Goal: Task Accomplishment & Management: Complete application form

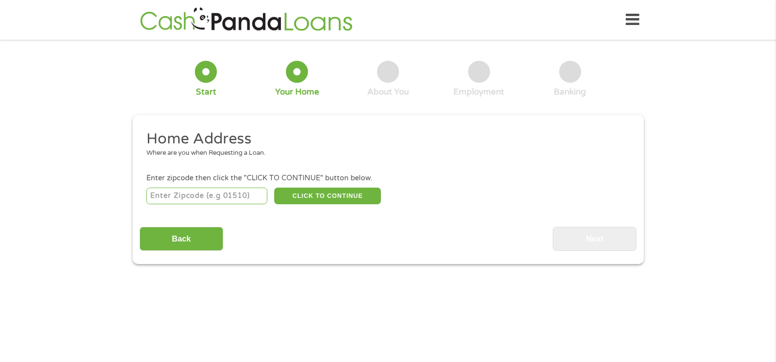
click at [191, 200] on input "number" at bounding box center [206, 196] width 121 height 17
type input "77995"
select select "[US_STATE]"
click at [317, 202] on button "CLICK TO CONTINUE" at bounding box center [327, 196] width 107 height 17
type input "77995"
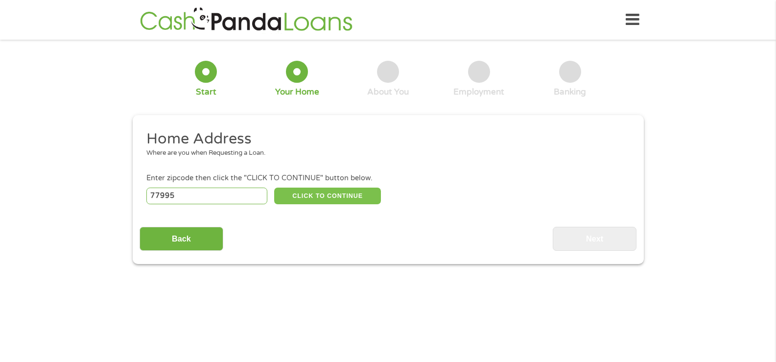
type input "[PERSON_NAME]"
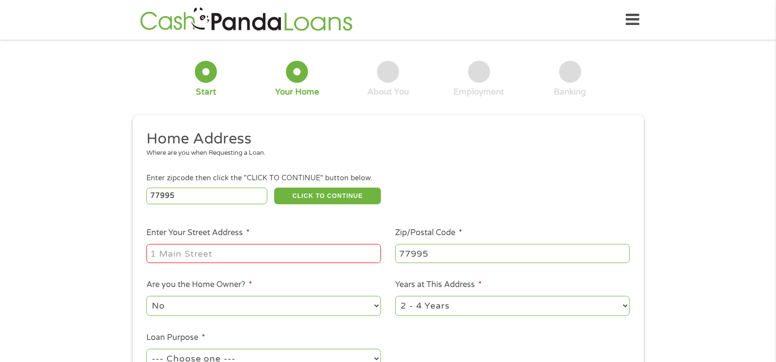
click at [236, 248] on input "Enter Your Street Address *" at bounding box center [263, 253] width 235 height 19
type input "[STREET_ADDRESS][PERSON_NAME]"
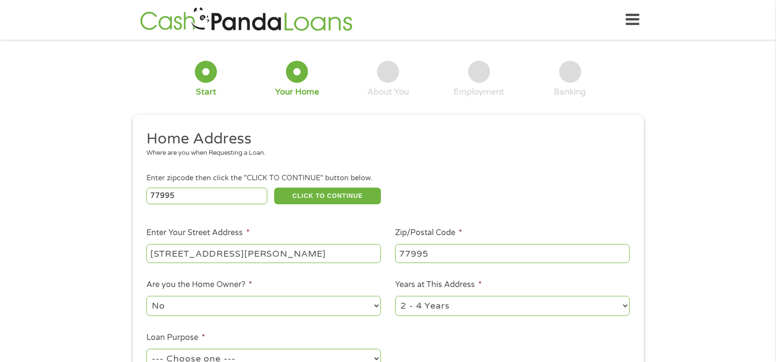
click at [443, 303] on select "1 Year or less 1 - 2 Years 2 - 4 Years Over 4 Years" at bounding box center [512, 306] width 235 height 20
select select "60months"
click at [395, 296] on select "1 Year or less 1 - 2 Years 2 - 4 Years Over 4 Years" at bounding box center [512, 306] width 235 height 20
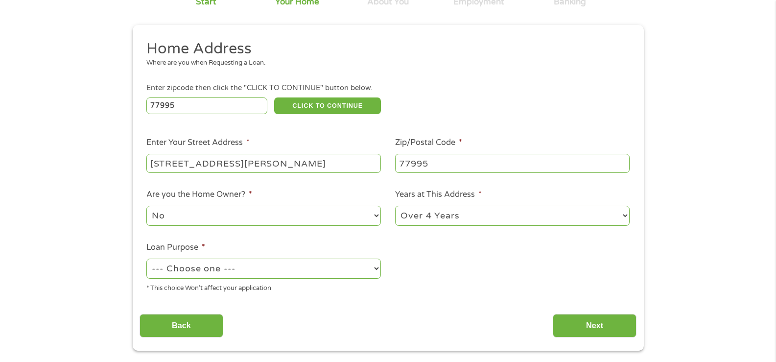
scroll to position [98, 0]
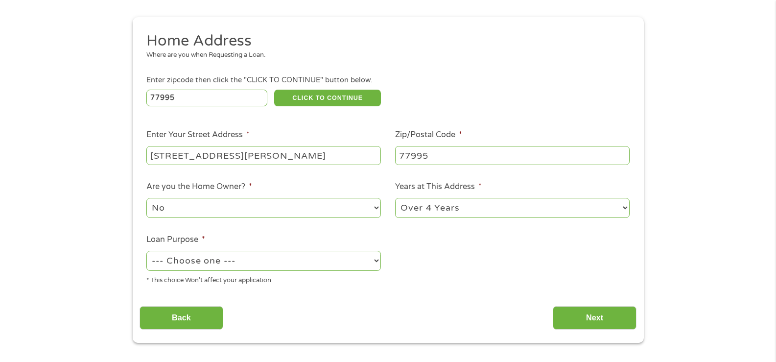
click at [239, 264] on select "--- Choose one --- Pay Bills Debt Consolidation Home Improvement Major Purchase…" at bounding box center [263, 261] width 235 height 20
click at [146, 251] on select "--- Choose one --- Pay Bills Debt Consolidation Home Improvement Major Purchase…" at bounding box center [263, 261] width 235 height 20
click at [223, 260] on select "--- Choose one --- Pay Bills Debt Consolidation Home Improvement Major Purchase…" at bounding box center [263, 261] width 235 height 20
select select "paybills"
click at [146, 251] on select "--- Choose one --- Pay Bills Debt Consolidation Home Improvement Major Purchase…" at bounding box center [263, 261] width 235 height 20
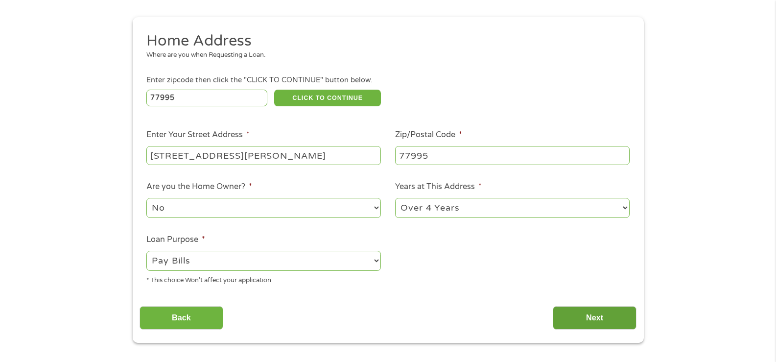
click at [600, 319] on input "Next" at bounding box center [595, 318] width 84 height 24
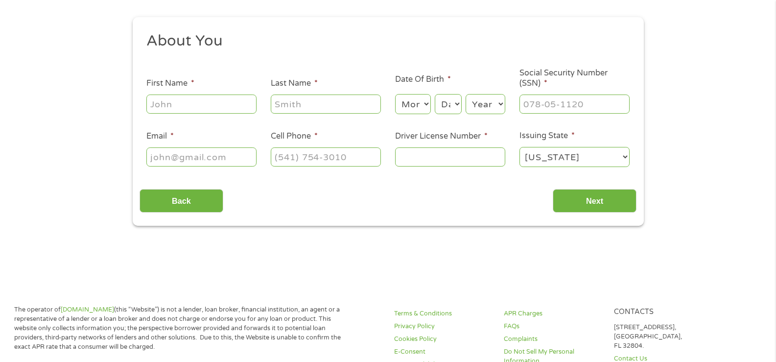
scroll to position [0, 0]
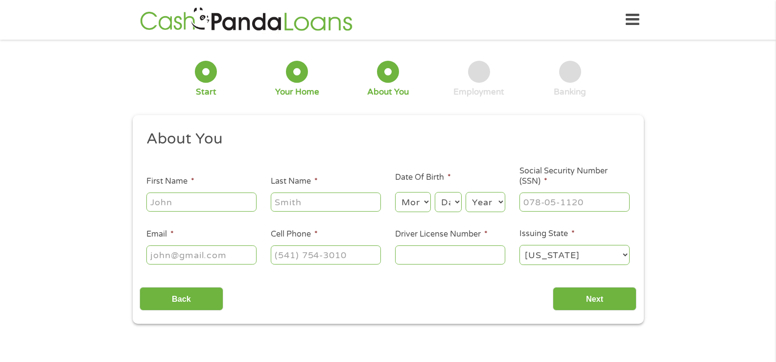
click at [186, 203] on input "First Name *" at bounding box center [201, 201] width 110 height 19
type input "[PERSON_NAME]"
type input "[EMAIL_ADDRESS][DOMAIN_NAME]"
click at [365, 254] on input "[PHONE_NUMBER]" at bounding box center [326, 254] width 110 height 19
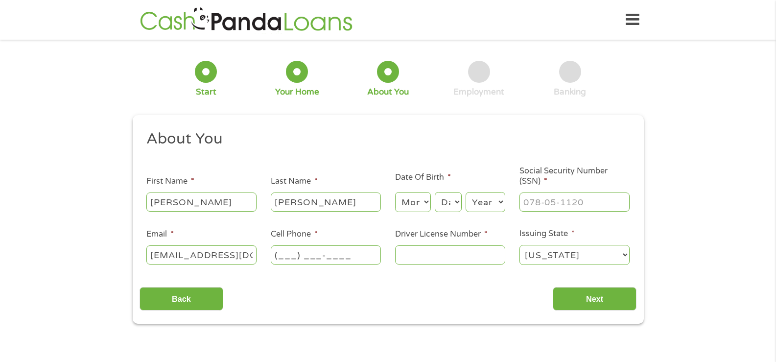
click at [365, 254] on input "(___) ___-____" at bounding box center [326, 254] width 110 height 19
type input "[PHONE_NUMBER]"
click at [444, 255] on input "Driver License Number *" at bounding box center [450, 254] width 110 height 19
type input "37862448"
click at [591, 298] on input "Next" at bounding box center [595, 299] width 84 height 24
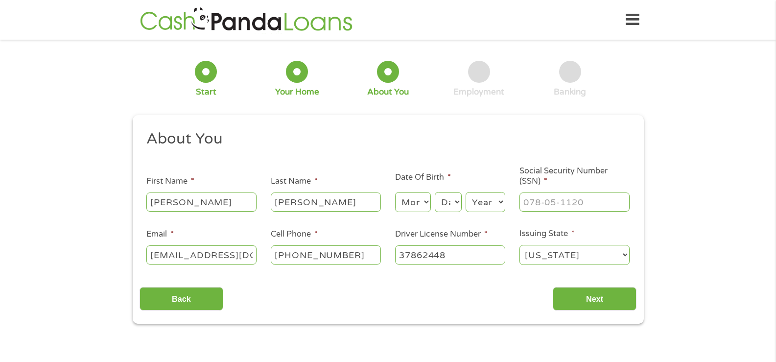
type input "___-__-____"
click at [575, 206] on input "___-__-____" at bounding box center [575, 201] width 110 height 19
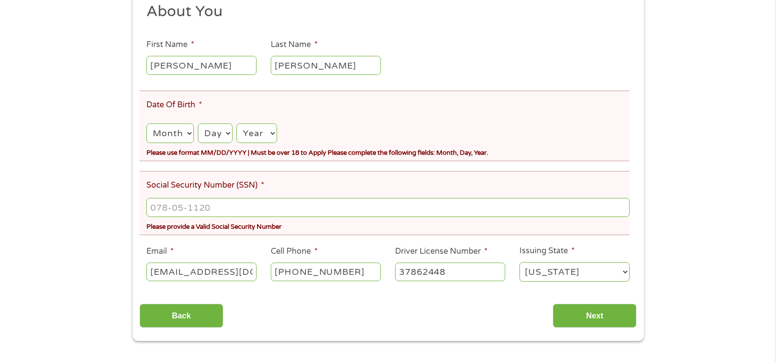
scroll to position [147, 0]
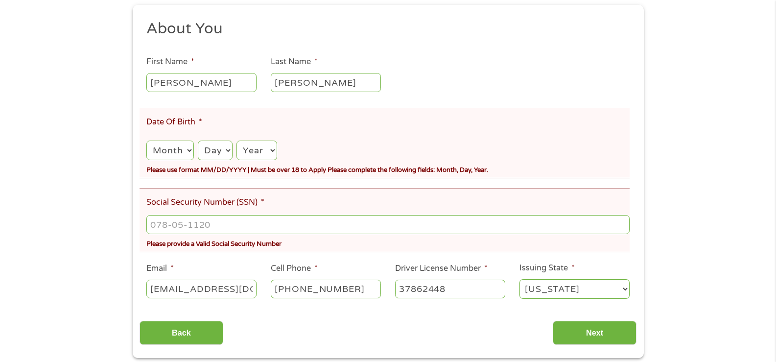
click at [178, 149] on select "Month 1 2 3 4 5 6 7 8 9 10 11 12" at bounding box center [169, 151] width 47 height 20
select select "4"
click at [146, 141] on select "Month 1 2 3 4 5 6 7 8 9 10 11 12" at bounding box center [169, 151] width 47 height 20
click at [218, 151] on select "Day 1 2 3 4 5 6 7 8 9 10 11 12 13 14 15 16 17 18 19 20 21 22 23 24 25 26 27 28 …" at bounding box center [215, 151] width 35 height 20
select select "20"
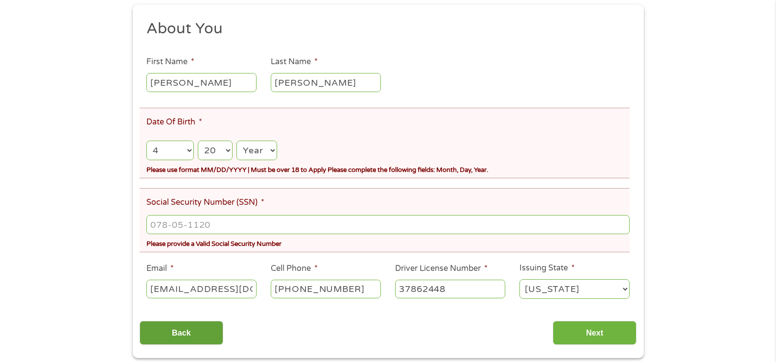
click at [198, 141] on select "Day 1 2 3 4 5 6 7 8 9 10 11 12 13 14 15 16 17 18 19 20 21 22 23 24 25 26 27 28 …" at bounding box center [215, 151] width 35 height 20
click at [265, 147] on select "Year [DATE] 2006 2005 2004 2003 2002 2001 2000 1999 1998 1997 1996 1995 1994 19…" at bounding box center [257, 151] width 40 height 20
select select "1968"
click at [237, 141] on select "Year [DATE] 2006 2005 2004 2003 2002 2001 2000 1999 1998 1997 1996 1995 1994 19…" at bounding box center [257, 151] width 40 height 20
click at [196, 227] on input "___-__-____" at bounding box center [387, 224] width 483 height 19
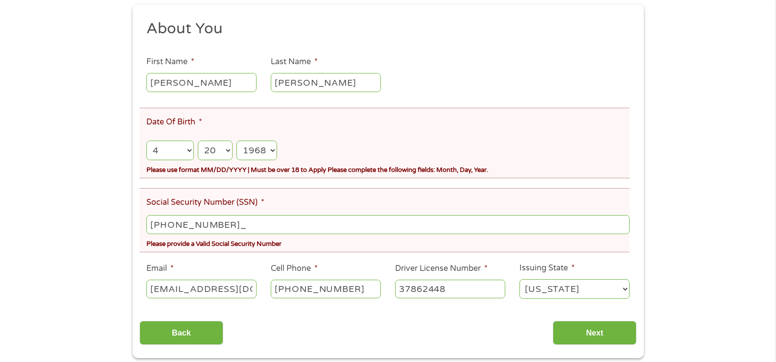
type input "429-49-9949"
click at [610, 334] on input "Next" at bounding box center [595, 333] width 84 height 24
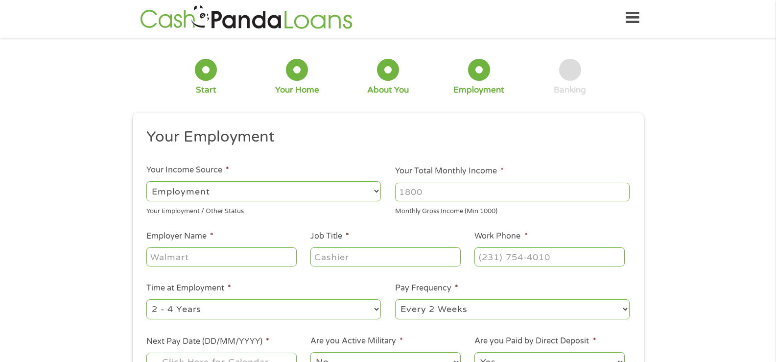
scroll to position [0, 0]
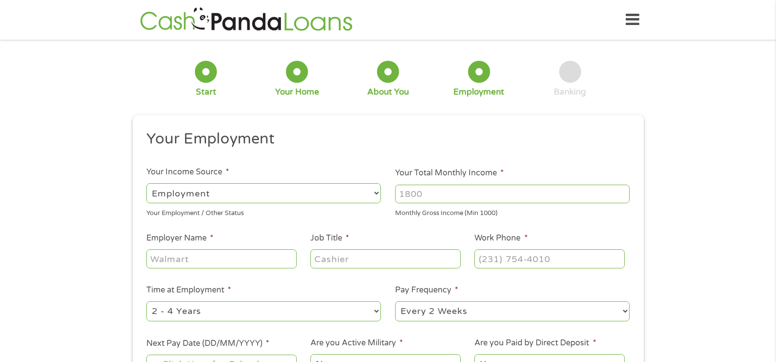
click at [262, 197] on select "--- Choose one --- Employment [DEMOGRAPHIC_DATA] Benefits" at bounding box center [263, 193] width 235 height 20
select select "benefits"
click at [146, 183] on select "--- Choose one --- Employment [DEMOGRAPHIC_DATA] Benefits" at bounding box center [263, 193] width 235 height 20
type input "Other"
type input "[PHONE_NUMBER]"
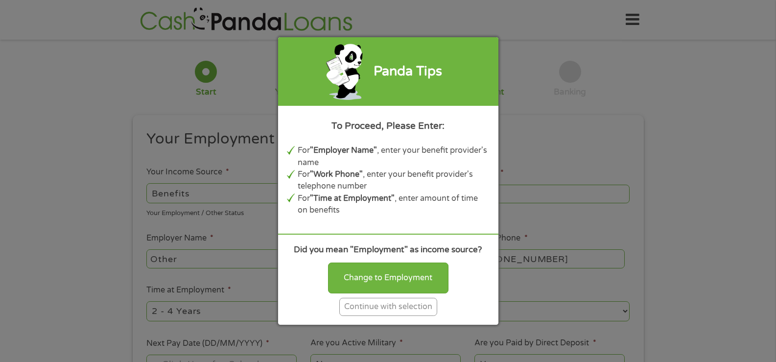
click at [387, 310] on div "Continue with selection" at bounding box center [388, 307] width 98 height 18
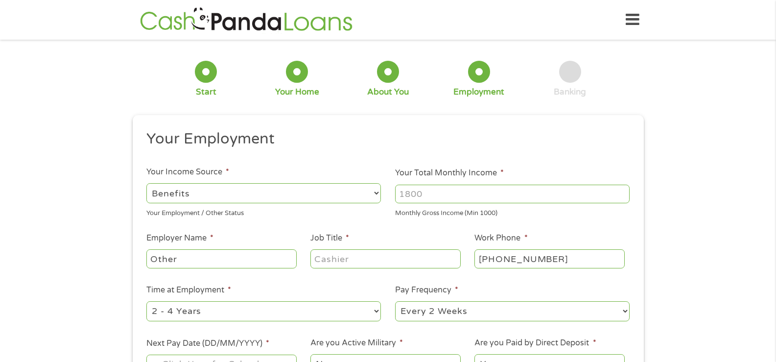
click at [430, 193] on input "Your Total Monthly Income *" at bounding box center [512, 194] width 235 height 19
type input "150"
click at [359, 258] on input "Job Title *" at bounding box center [385, 258] width 150 height 19
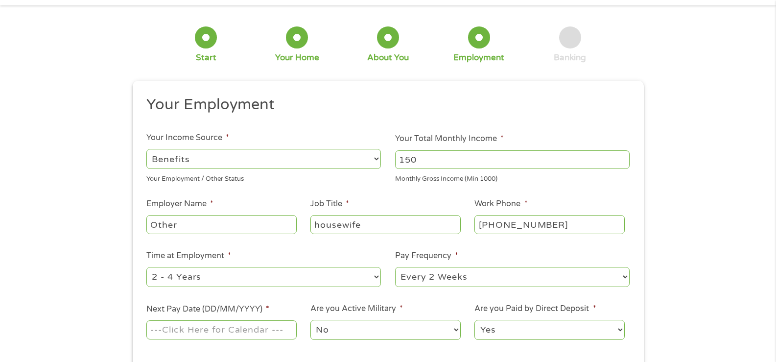
scroll to position [49, 0]
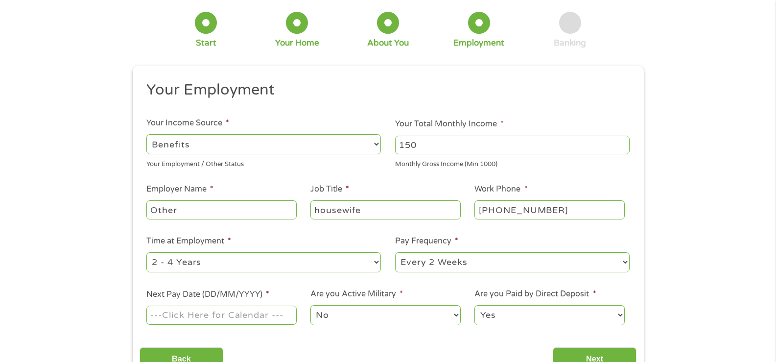
type input "housewife"
click at [352, 260] on select "--- Choose one --- 1 Year or less 1 - 2 Years 2 - 4 Years Over 4 Years" at bounding box center [263, 262] width 235 height 20
select select "60months"
click at [146, 252] on select "--- Choose one --- 1 Year or less 1 - 2 Years 2 - 4 Years Over 4 Years" at bounding box center [263, 262] width 235 height 20
click at [520, 261] on select "--- Choose one --- Every 2 Weeks Every Week Monthly Semi-Monthly" at bounding box center [512, 262] width 235 height 20
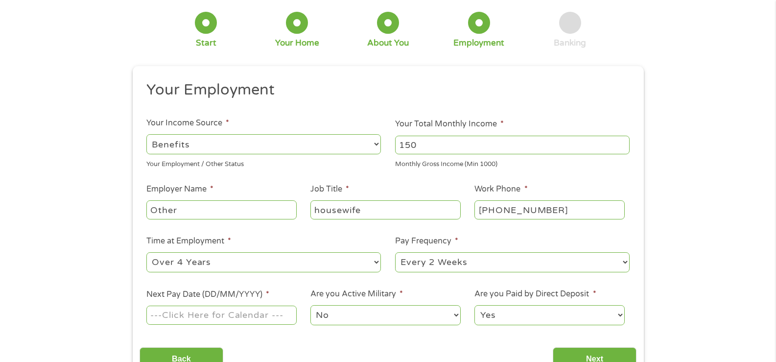
select select "monthly"
click at [395, 252] on select "--- Choose one --- Every 2 Weeks Every Week Monthly Semi-Monthly" at bounding box center [512, 262] width 235 height 20
click at [205, 315] on input "Next Pay Date (DD/MM/YYYY) *" at bounding box center [221, 315] width 150 height 19
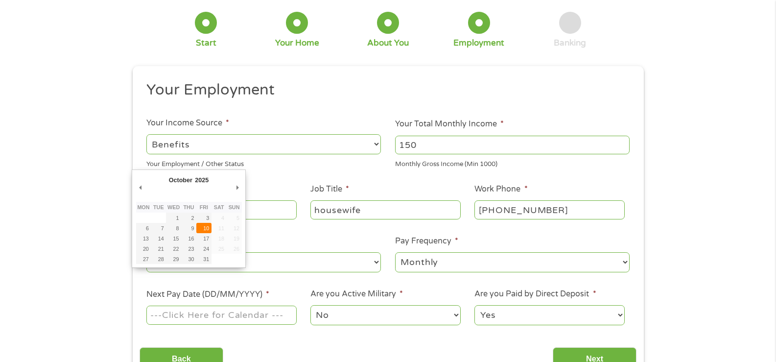
type input "[DATE]"
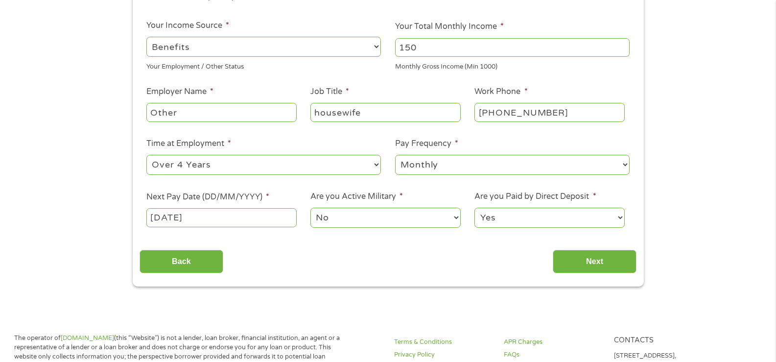
scroll to position [147, 0]
click at [591, 265] on input "Next" at bounding box center [595, 261] width 84 height 24
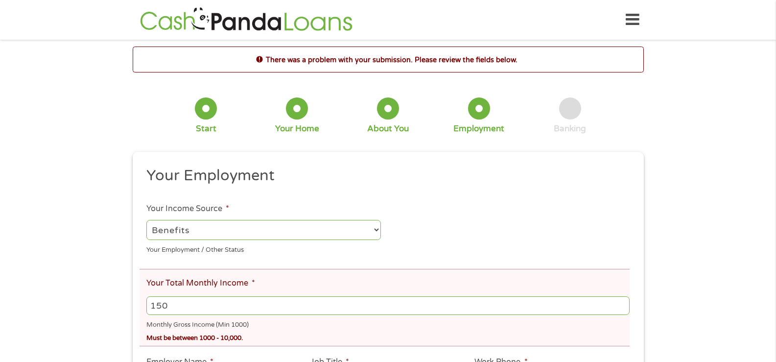
scroll to position [4, 4]
